Goal: Information Seeking & Learning: Learn about a topic

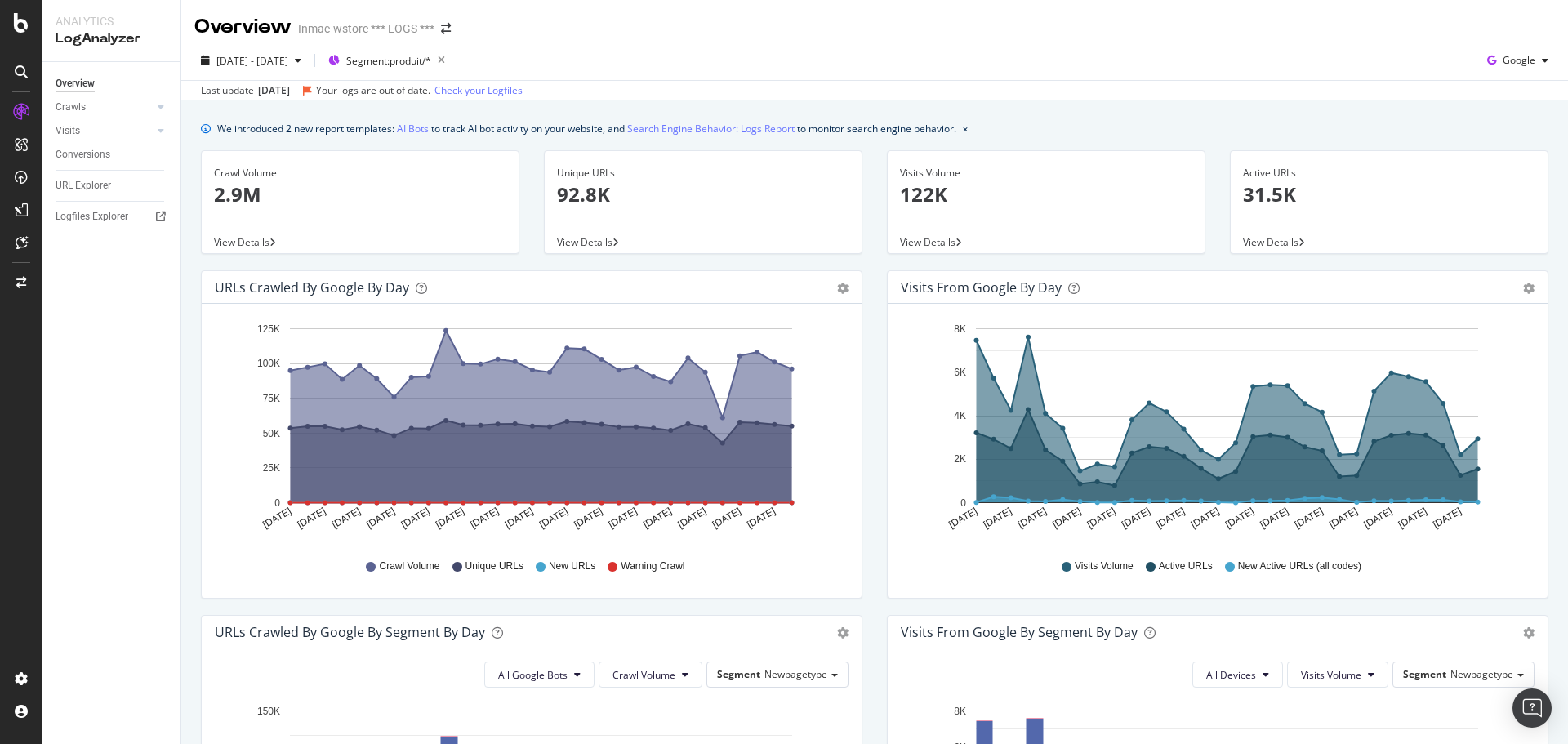
click at [1484, 558] on div "Visits Volume Active URLs New Active URLs (all codes)" at bounding box center [1218, 566] width 617 height 37
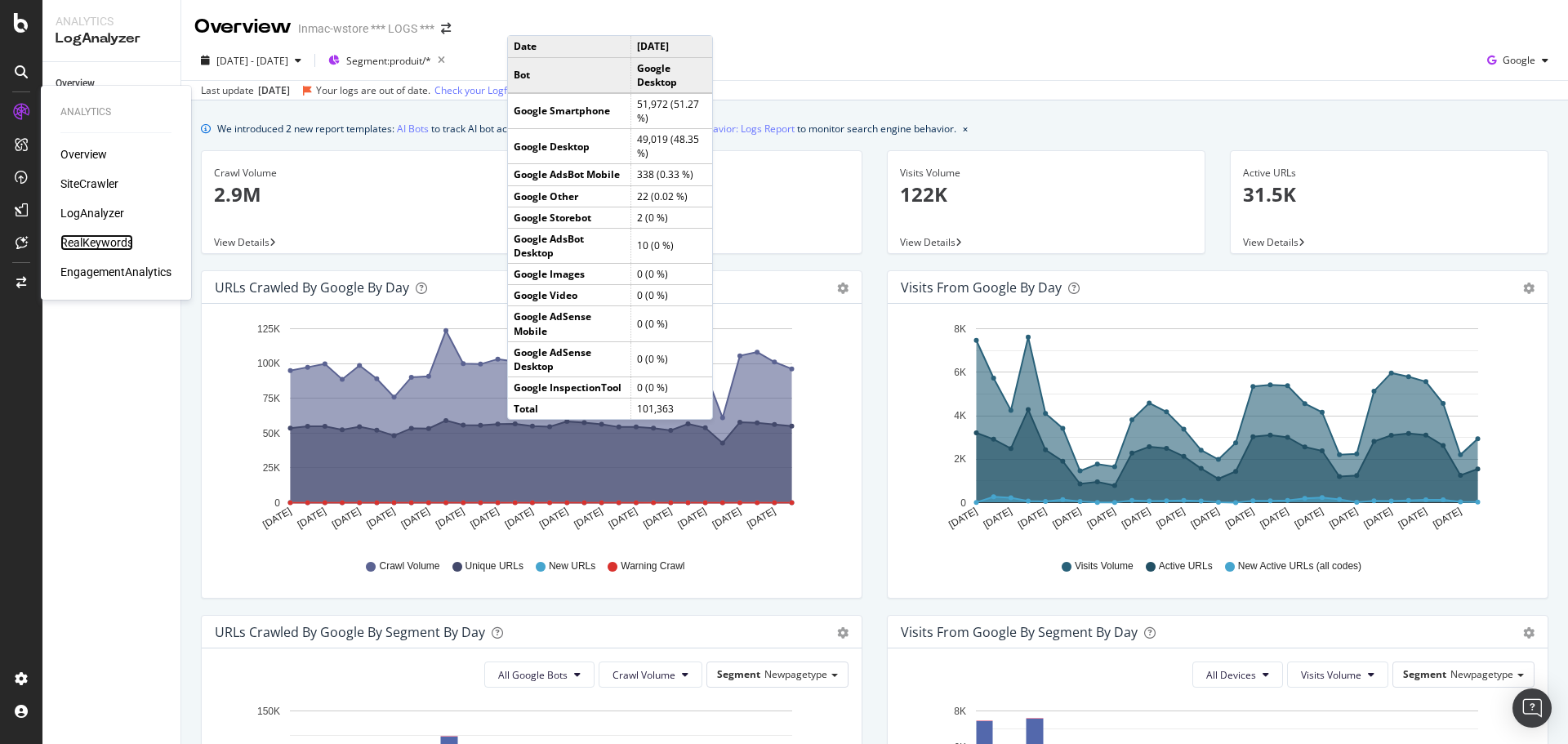
click at [105, 239] on div "RealKeywords" at bounding box center [96, 242] width 72 height 16
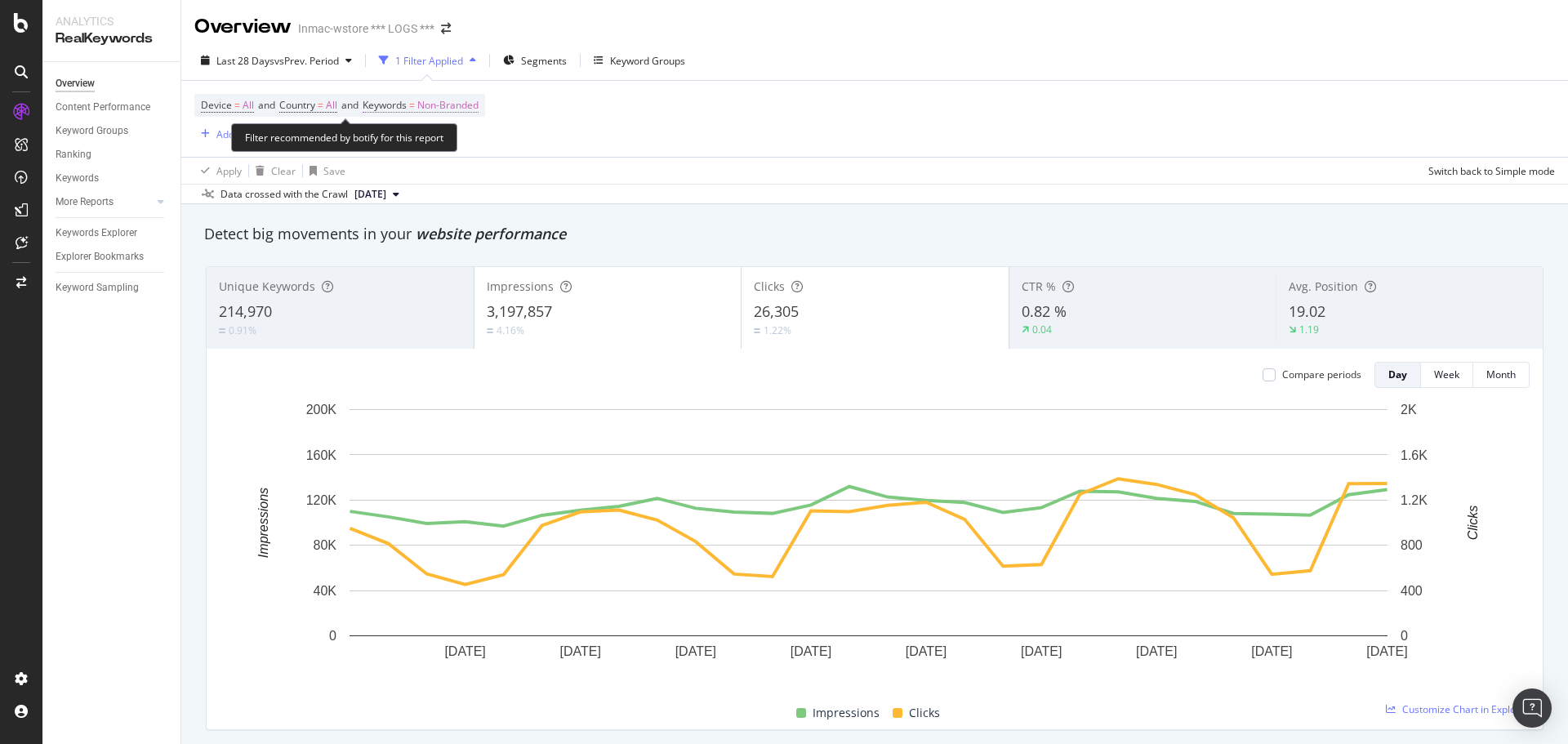
click at [478, 104] on span "Non-Branded" at bounding box center [448, 105] width 61 height 23
click at [454, 143] on div "button" at bounding box center [464, 143] width 20 height 9
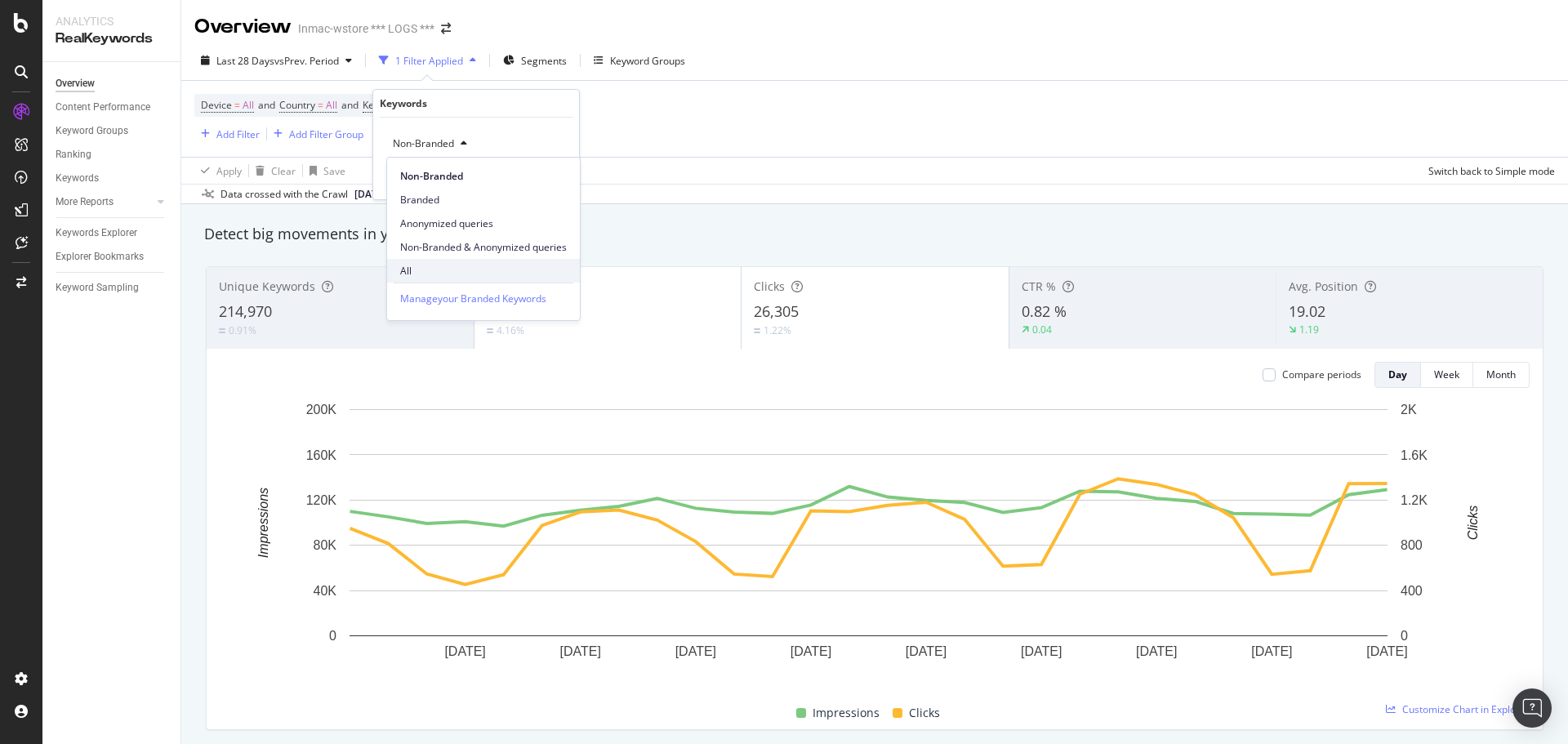
click at [443, 274] on span "All" at bounding box center [483, 270] width 166 height 14
click at [549, 179] on div "Apply" at bounding box center [553, 178] width 26 height 14
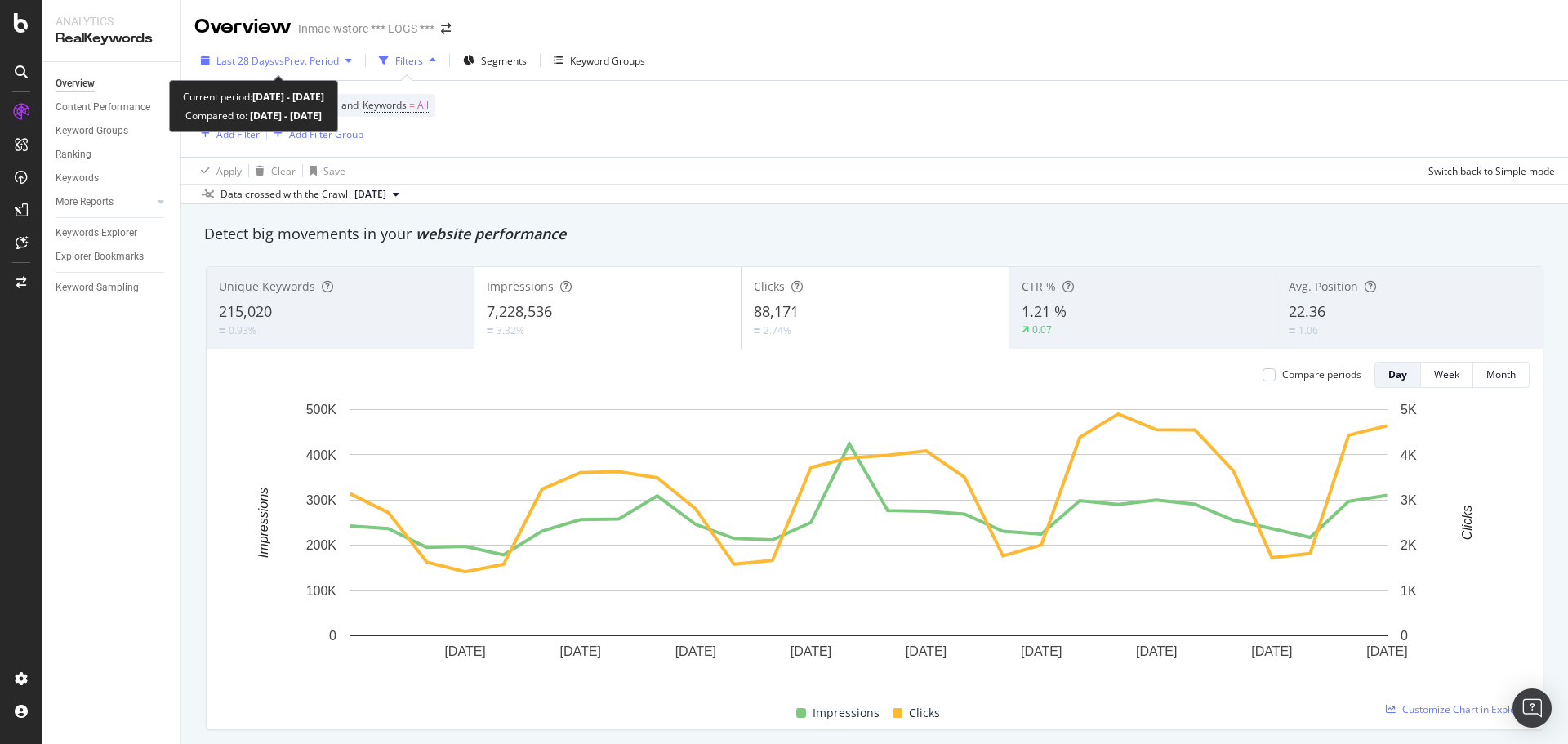
click at [350, 66] on div "Last 28 Days vs Prev. Period" at bounding box center [276, 61] width 165 height 25
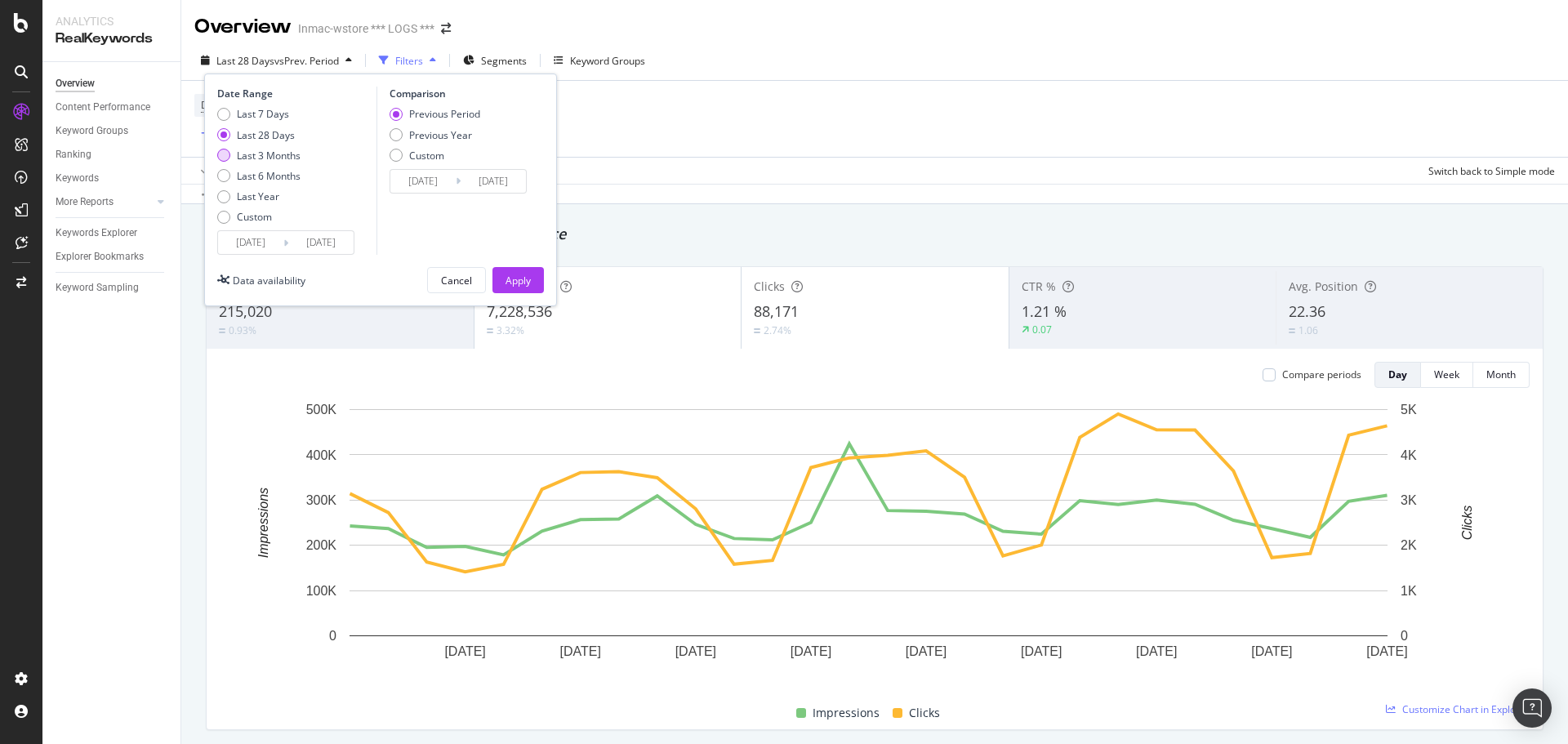
click at [286, 157] on div "Last 3 Months" at bounding box center [269, 155] width 64 height 14
type input "[DATE]"
click at [535, 282] on button "Apply" at bounding box center [518, 280] width 51 height 26
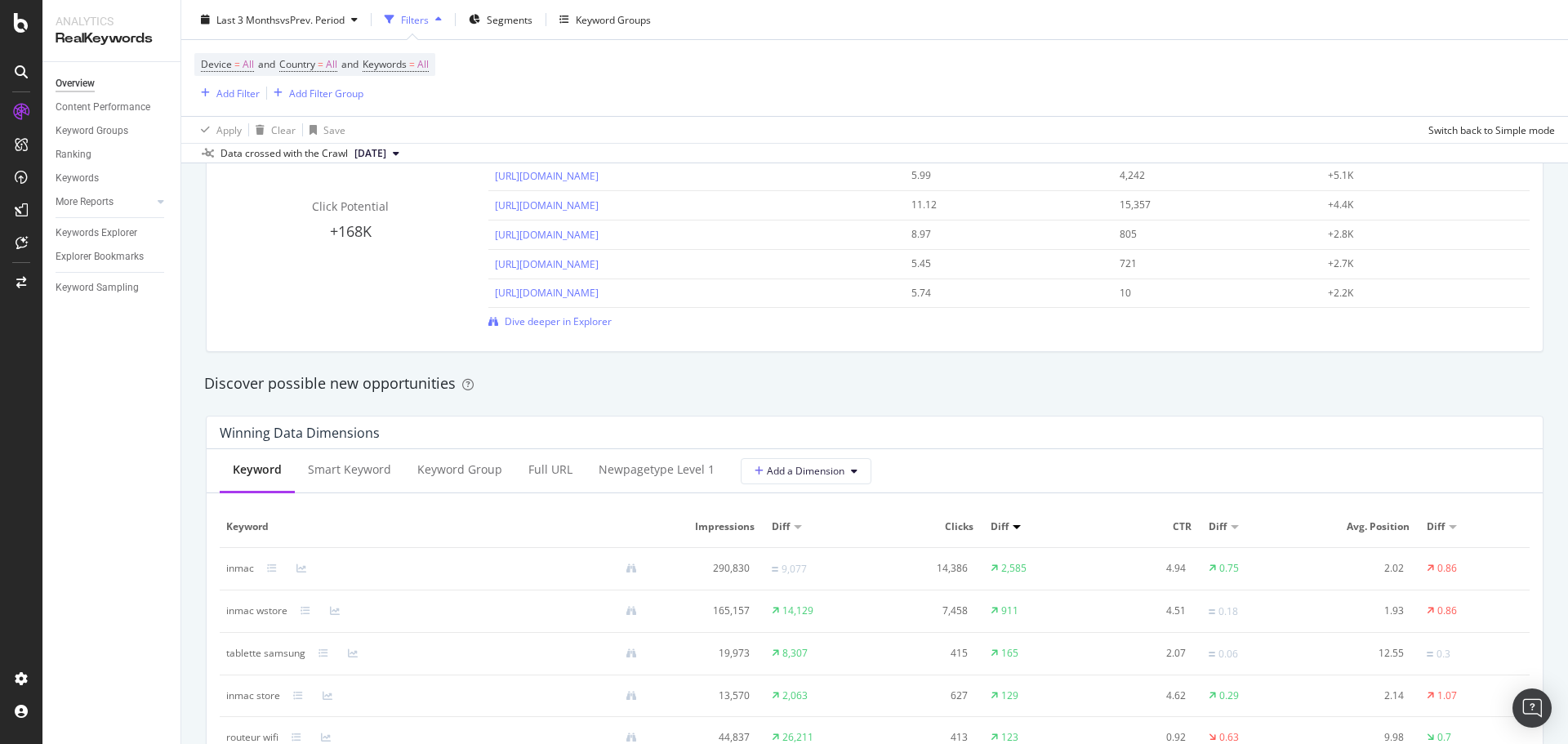
scroll to position [1388, 0]
